Goal: Transaction & Acquisition: Purchase product/service

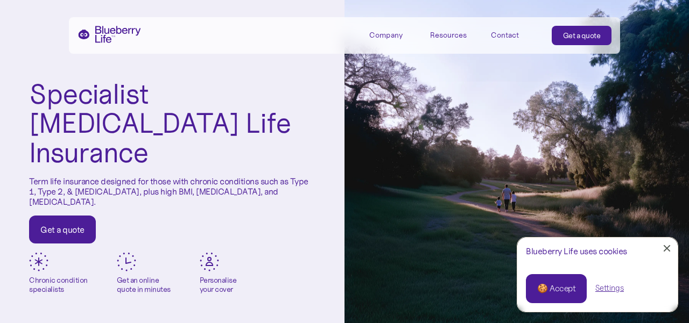
click at [65, 224] on div "Get a quote" at bounding box center [62, 229] width 44 height 11
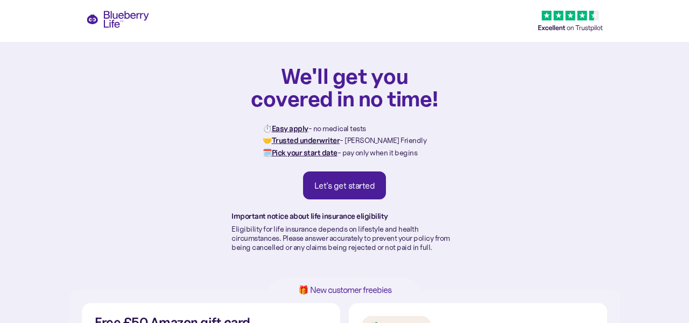
click at [340, 176] on link "Let's get started" at bounding box center [344, 186] width 83 height 28
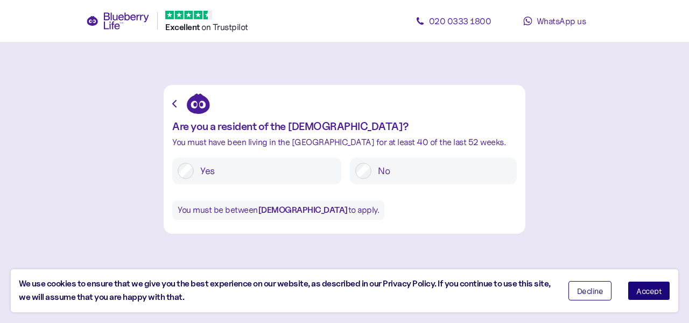
click at [665, 293] on button "Accept" at bounding box center [648, 290] width 43 height 19
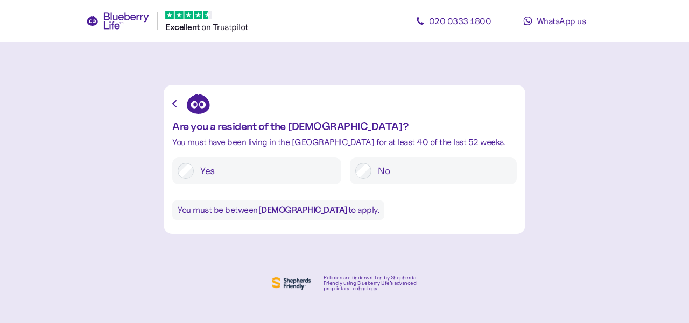
click at [260, 173] on label "Yes" at bounding box center [265, 171] width 142 height 16
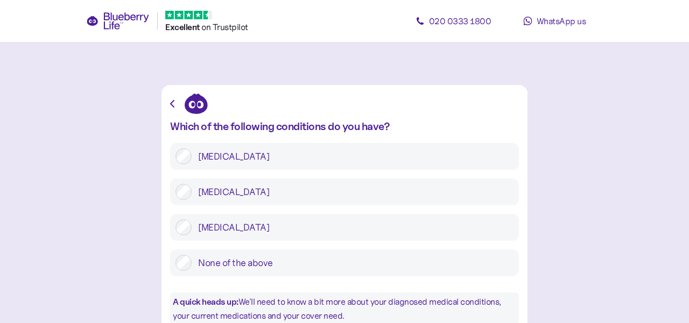
click at [259, 187] on label "Type 2 diabetes" at bounding box center [353, 192] width 322 height 16
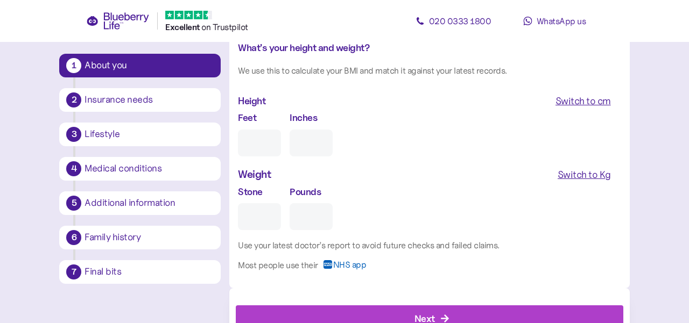
scroll to position [1014, 0]
